Goal: Task Accomplishment & Management: Complete application form

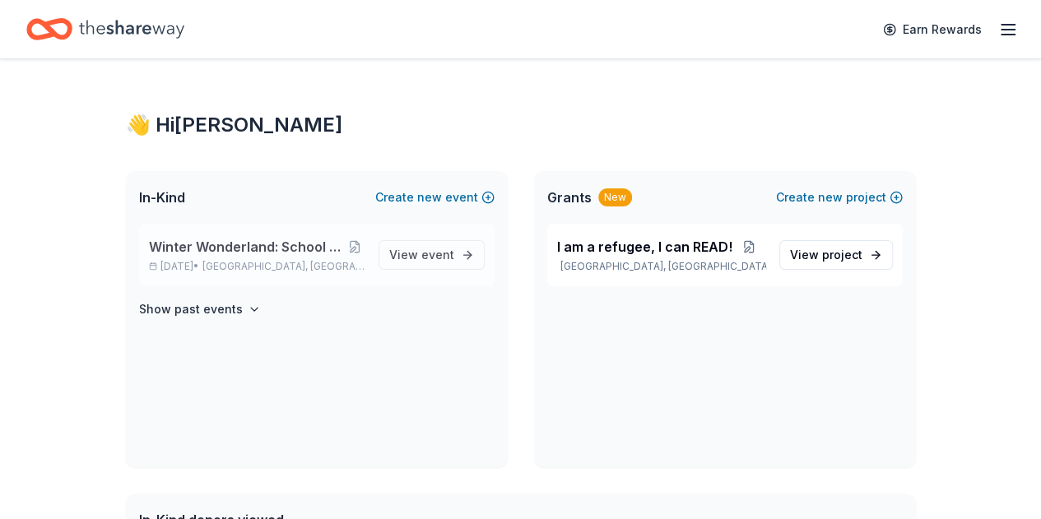
click at [303, 253] on span "Winter Wonderland: School Literacy Parent Night" at bounding box center [247, 247] width 196 height 20
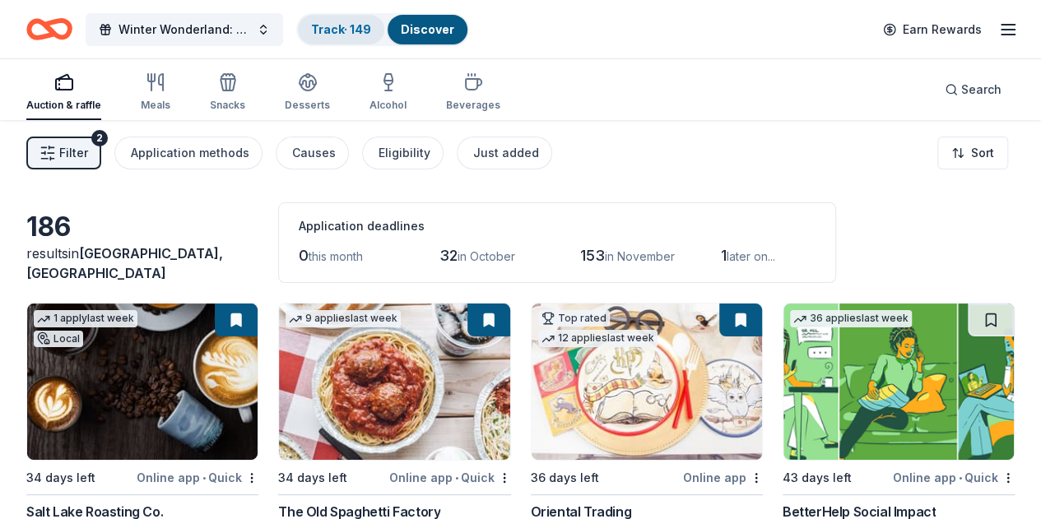
click at [348, 28] on link "Track · 149" at bounding box center [341, 29] width 60 height 14
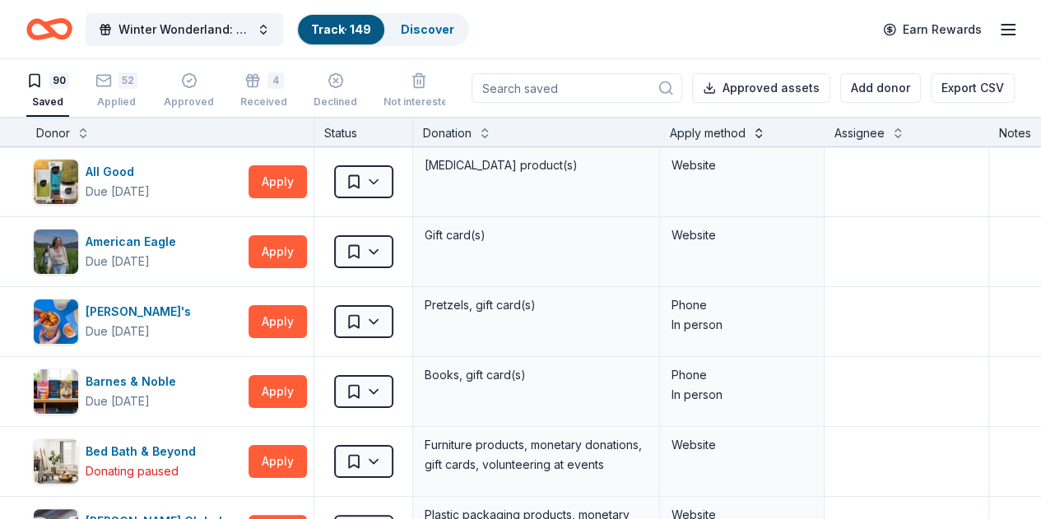
click at [765, 132] on button at bounding box center [758, 131] width 13 height 16
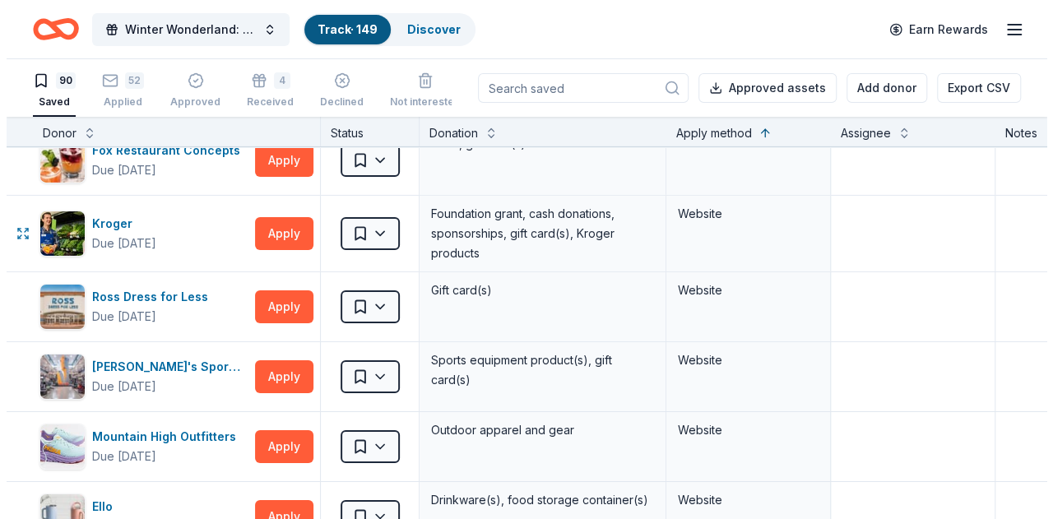
scroll to position [5744, 0]
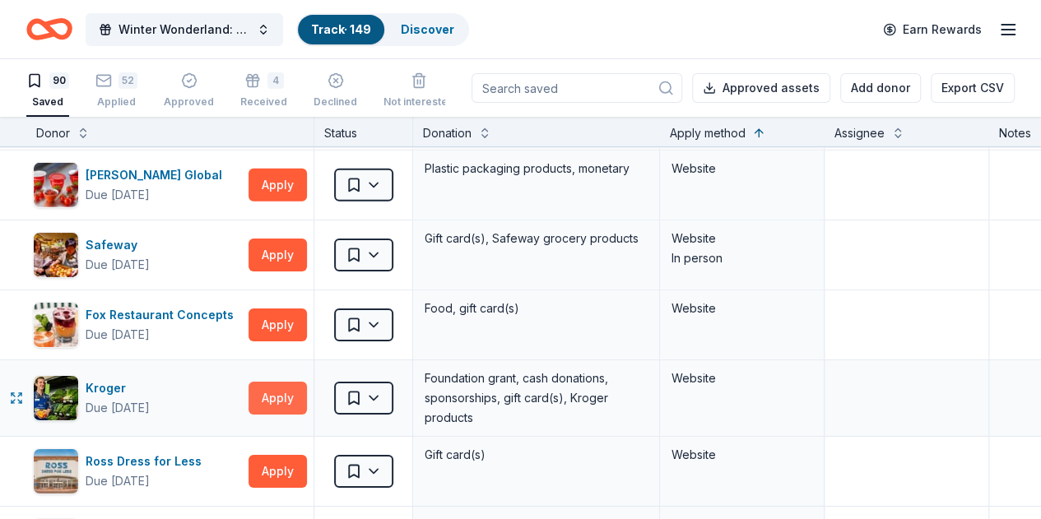
click at [276, 382] on button "Apply" at bounding box center [277, 398] width 58 height 33
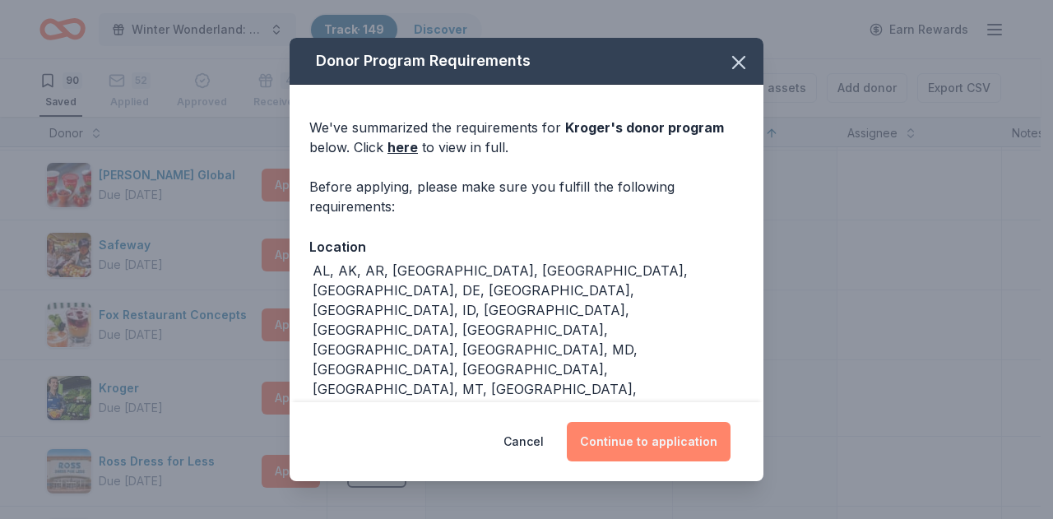
click at [628, 453] on button "Continue to application" at bounding box center [649, 441] width 164 height 39
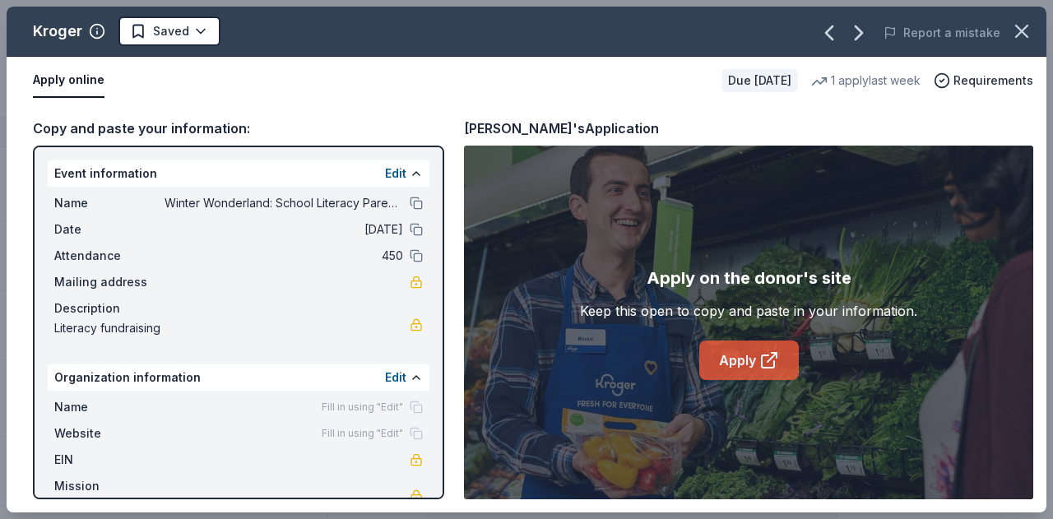
click at [742, 366] on link "Apply" at bounding box center [749, 360] width 100 height 39
